Goal: Task Accomplishment & Management: Complete application form

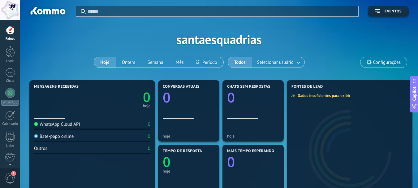
click at [9, 35] on link "Painel" at bounding box center [10, 33] width 20 height 15
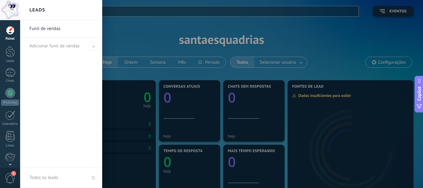
click at [42, 28] on link "Funil de vendas" at bounding box center [62, 28] width 67 height 17
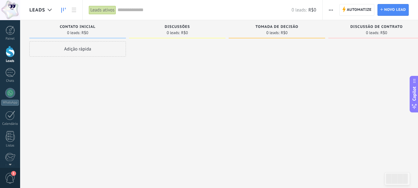
click at [71, 50] on div "Adição rápida" at bounding box center [77, 48] width 97 height 15
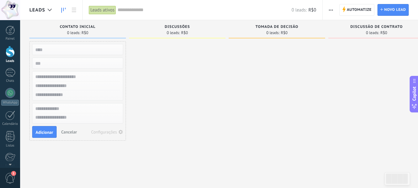
click at [68, 83] on input "text" at bounding box center [77, 85] width 90 height 9
click at [47, 98] on input "text" at bounding box center [77, 94] width 90 height 9
click at [45, 86] on input "text" at bounding box center [77, 85] width 90 height 9
type input "**********"
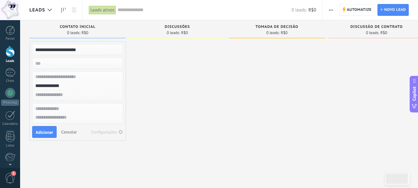
type input "**********"
type textarea "**********"
type input "**********"
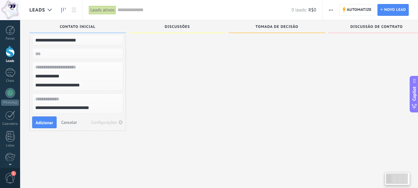
scroll to position [11, 0]
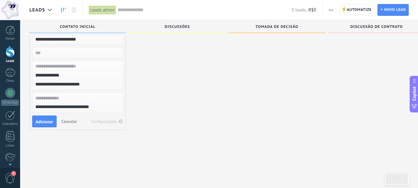
click at [67, 67] on input "text" at bounding box center [77, 66] width 90 height 9
click at [43, 122] on span "Adicionar" at bounding box center [45, 122] width 18 height 4
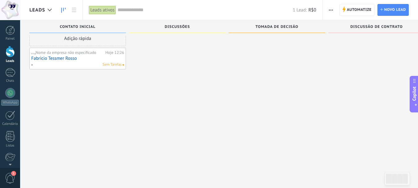
scroll to position [6, 0]
click at [163, 53] on div at bounding box center [177, 84] width 97 height 107
click at [168, 33] on span at bounding box center [177, 33] width 97 height 1
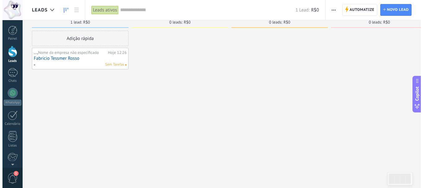
scroll to position [0, 0]
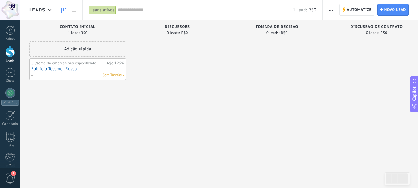
click at [177, 27] on span "Discussões" at bounding box center [177, 27] width 25 height 4
click at [173, 48] on div at bounding box center [177, 94] width 97 height 107
click at [123, 76] on span at bounding box center [124, 76] width 2 height 2
click at [54, 68] on link "Fabricio Tessmer Rosso" at bounding box center [77, 68] width 93 height 5
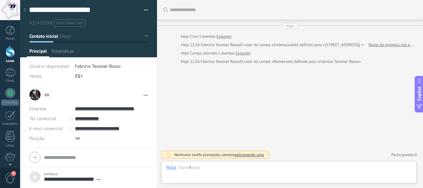
type textarea "**********"
drag, startPoint x: 54, startPoint y: 68, endPoint x: 212, endPoint y: 22, distance: 165.1
click at [212, 22] on div "Buscar Carregar mais Hoje Hoje Criar: 3 eventos Expandir Hoje 12:26 Fabricio Te…" at bounding box center [290, 94] width 266 height 188
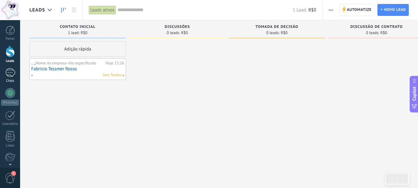
click at [13, 75] on div at bounding box center [10, 72] width 10 height 9
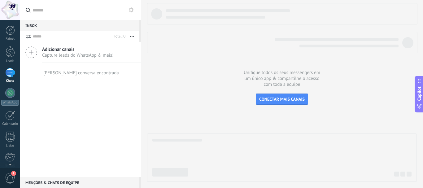
click at [9, 87] on div "Painel Leads Chats WhatsApp Clientes" at bounding box center [10, 132] width 20 height 212
click at [9, 88] on div at bounding box center [10, 93] width 10 height 10
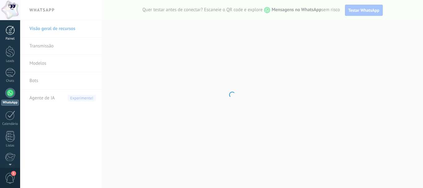
click at [9, 32] on div at bounding box center [10, 30] width 9 height 9
